Goal: Task Accomplishment & Management: Use online tool/utility

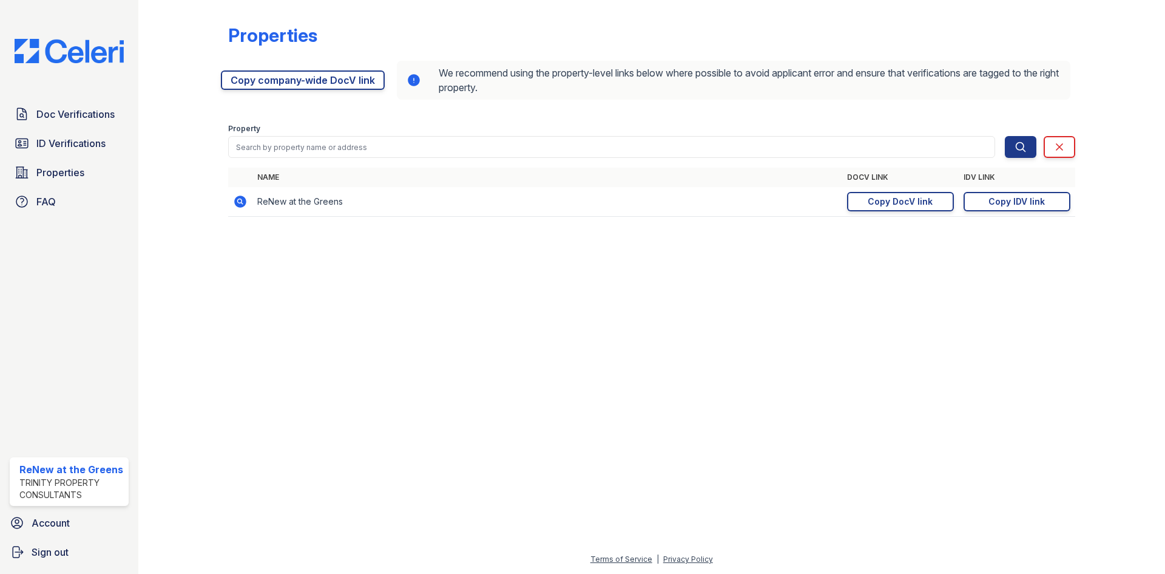
click at [84, 128] on div "Doc Verifications ID Verifications Properties FAQ" at bounding box center [69, 158] width 129 height 112
click at [84, 118] on span "Doc Verifications" at bounding box center [75, 114] width 78 height 15
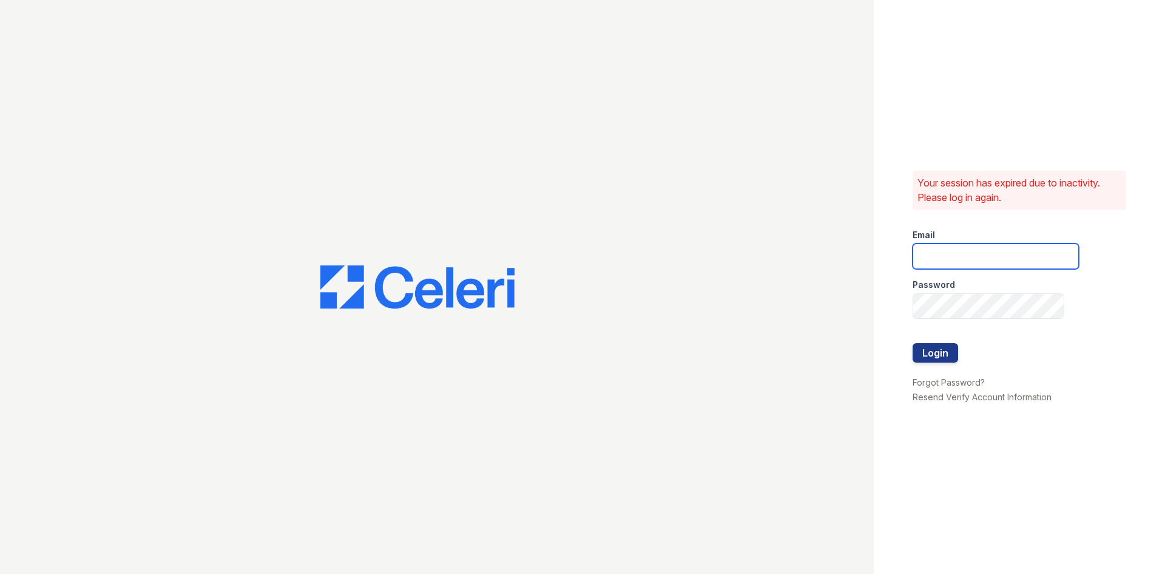
click at [989, 254] on input "email" at bounding box center [996, 255] width 166 height 25
type input "[EMAIL_ADDRESS][DOMAIN_NAME]"
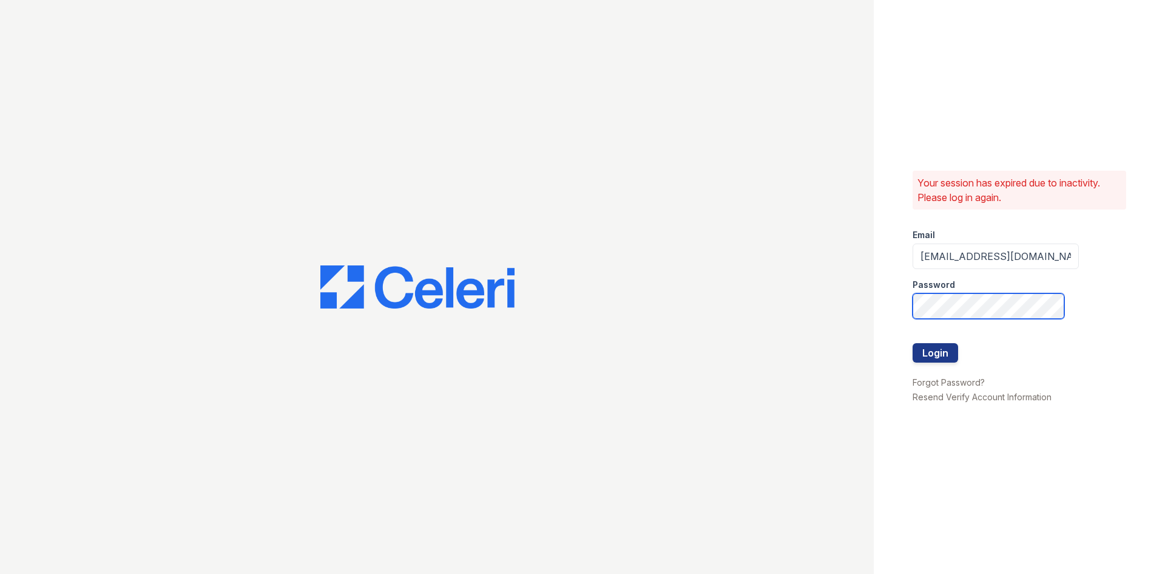
click at [913, 343] on button "Login" at bounding box center [936, 352] width 46 height 19
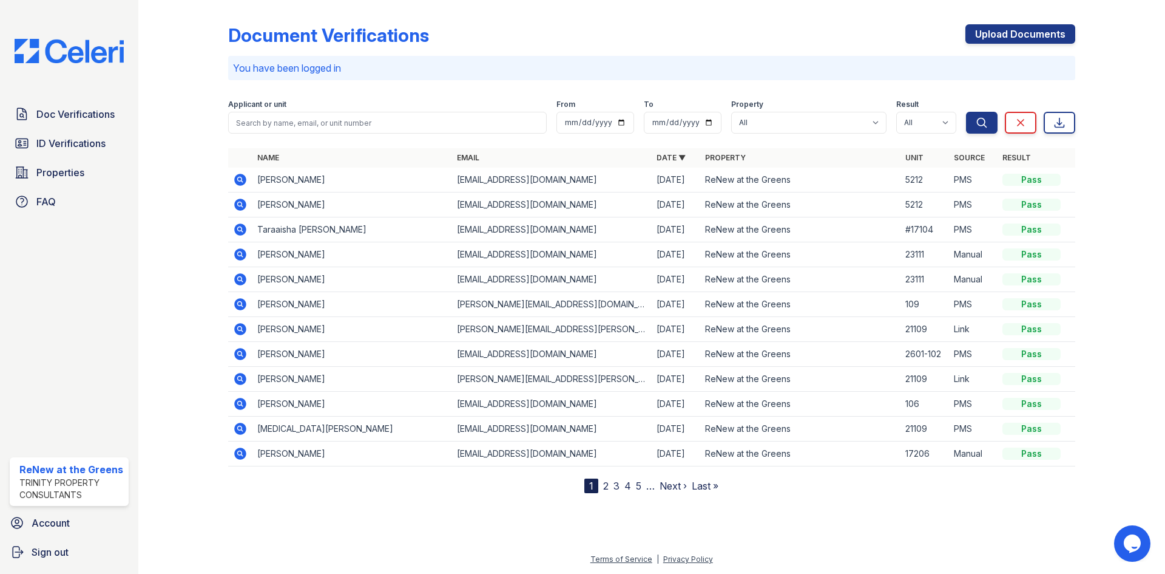
click at [863, 522] on div at bounding box center [652, 531] width 988 height 39
click at [808, 22] on div "Document Verifications Upload Documents You have been logged in Filter Applican…" at bounding box center [651, 249] width 847 height 488
click at [56, 189] on div "Doc Verifications ID Verifications Properties FAQ" at bounding box center [69, 158] width 129 height 112
click at [58, 179] on span "Properties" at bounding box center [60, 172] width 48 height 15
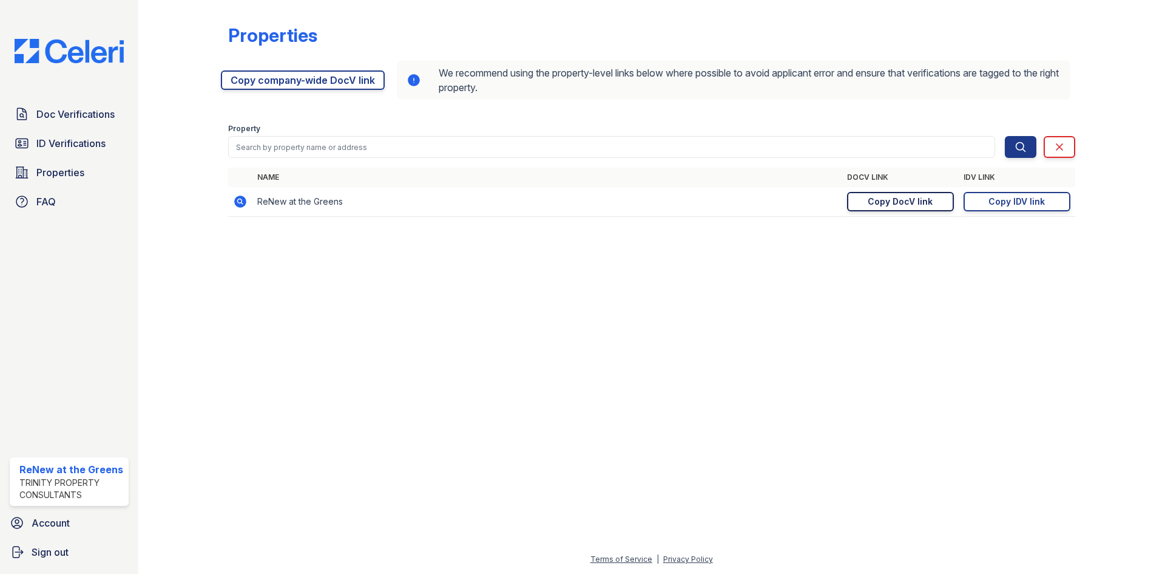
click at [927, 206] on div "Copy DocV link" at bounding box center [900, 201] width 65 height 12
click at [903, 209] on link "Copy DocV link Copy link" at bounding box center [900, 201] width 107 height 19
